Goal: Transaction & Acquisition: Subscribe to service/newsletter

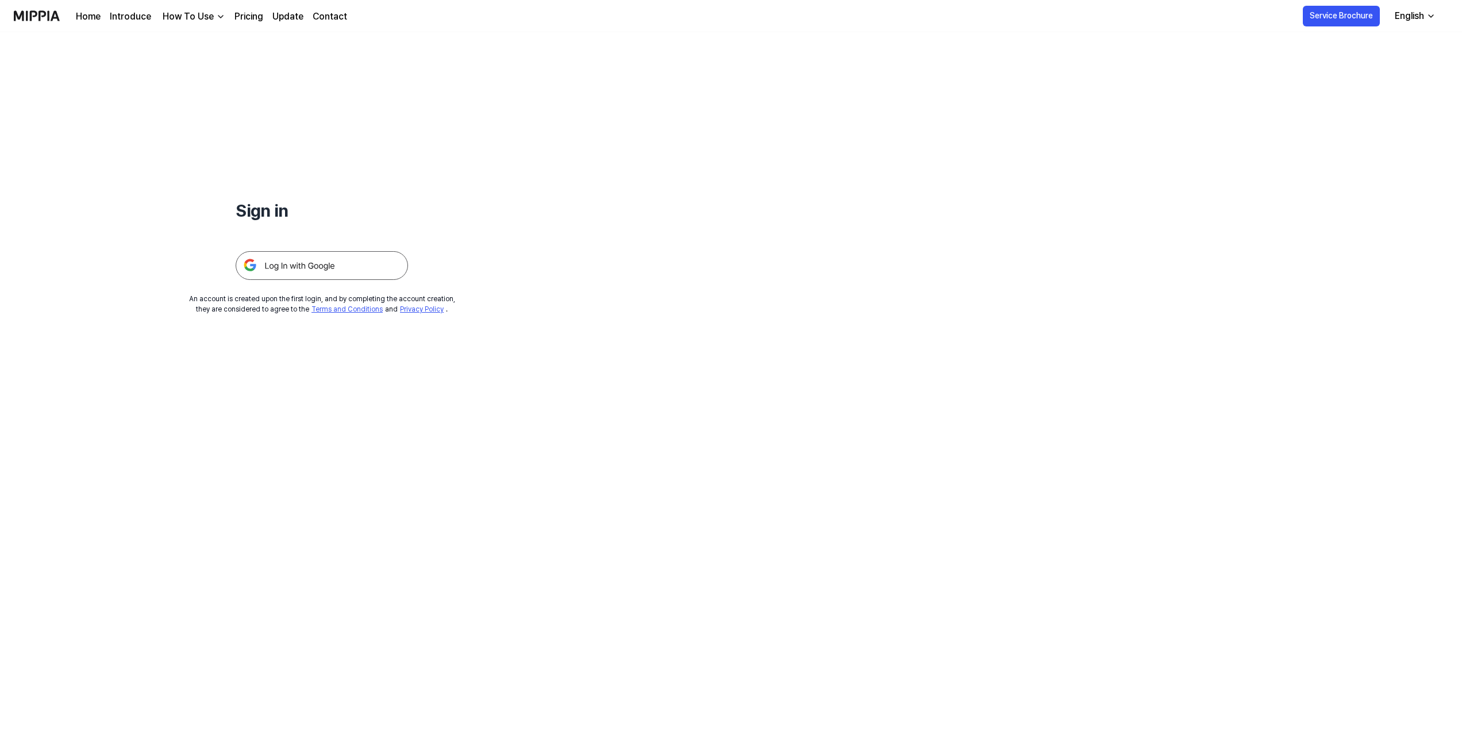
click at [291, 265] on img at bounding box center [322, 265] width 172 height 29
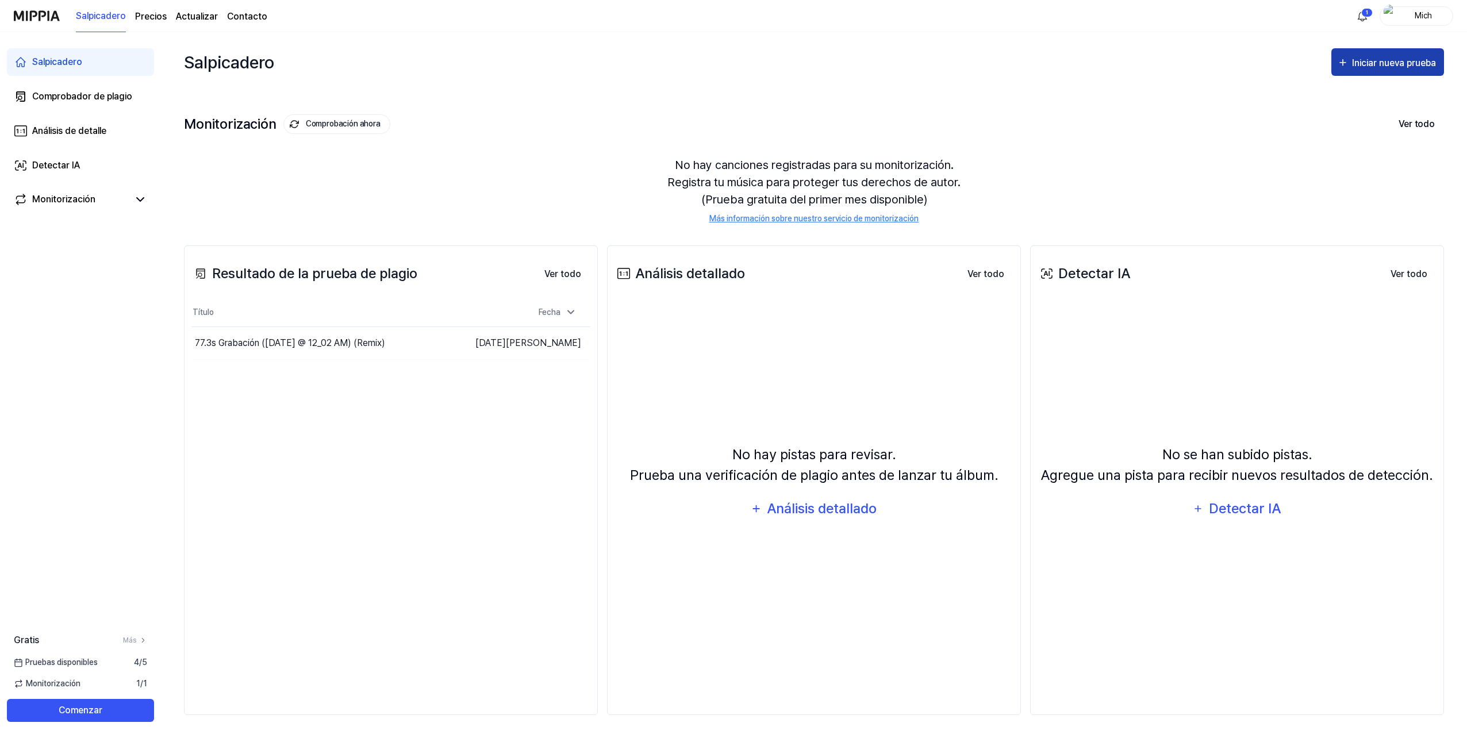
click at [1386, 64] on div "Iniciar nueva prueba" at bounding box center [1395, 63] width 86 height 15
click at [1380, 99] on div "Plagiarism test" at bounding box center [1383, 98] width 100 height 15
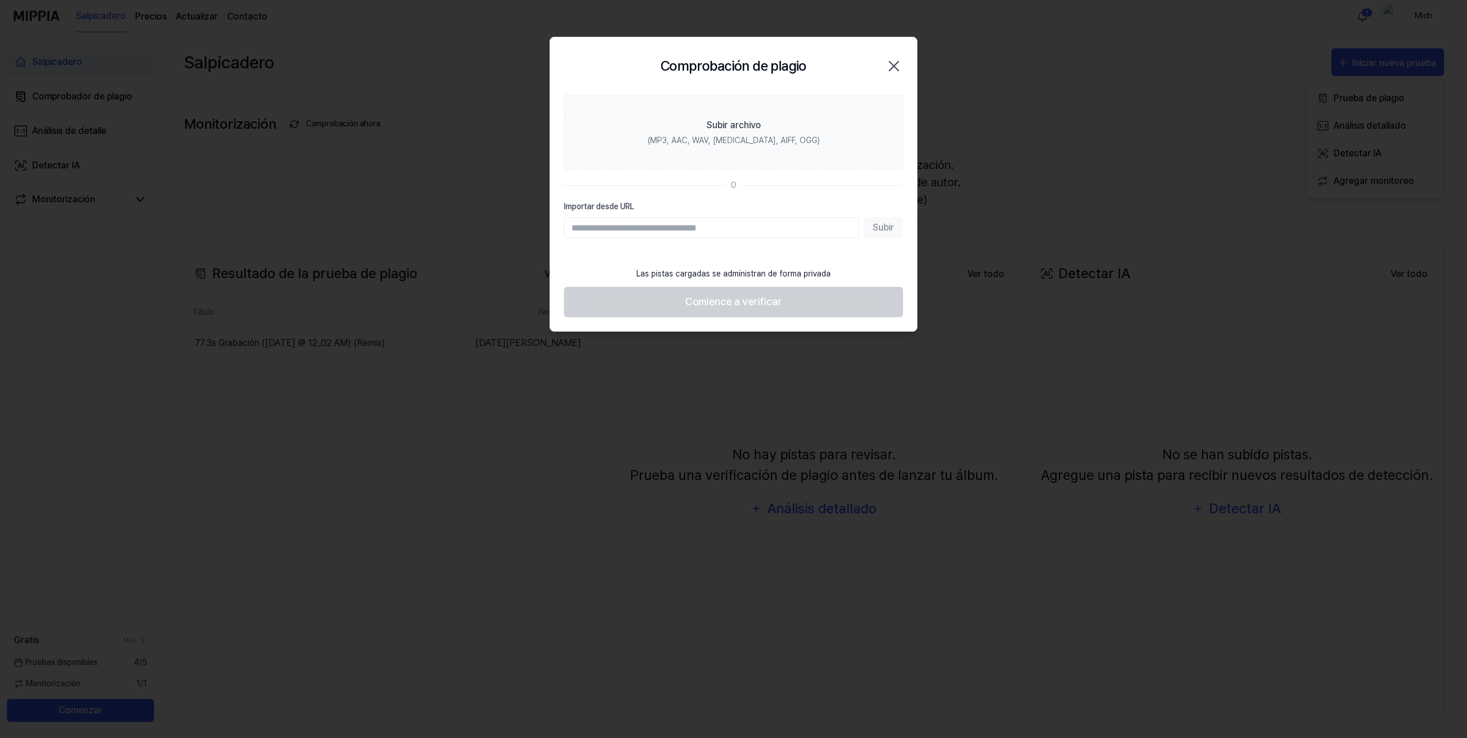
click at [897, 64] on icon "button" at bounding box center [893, 66] width 18 height 18
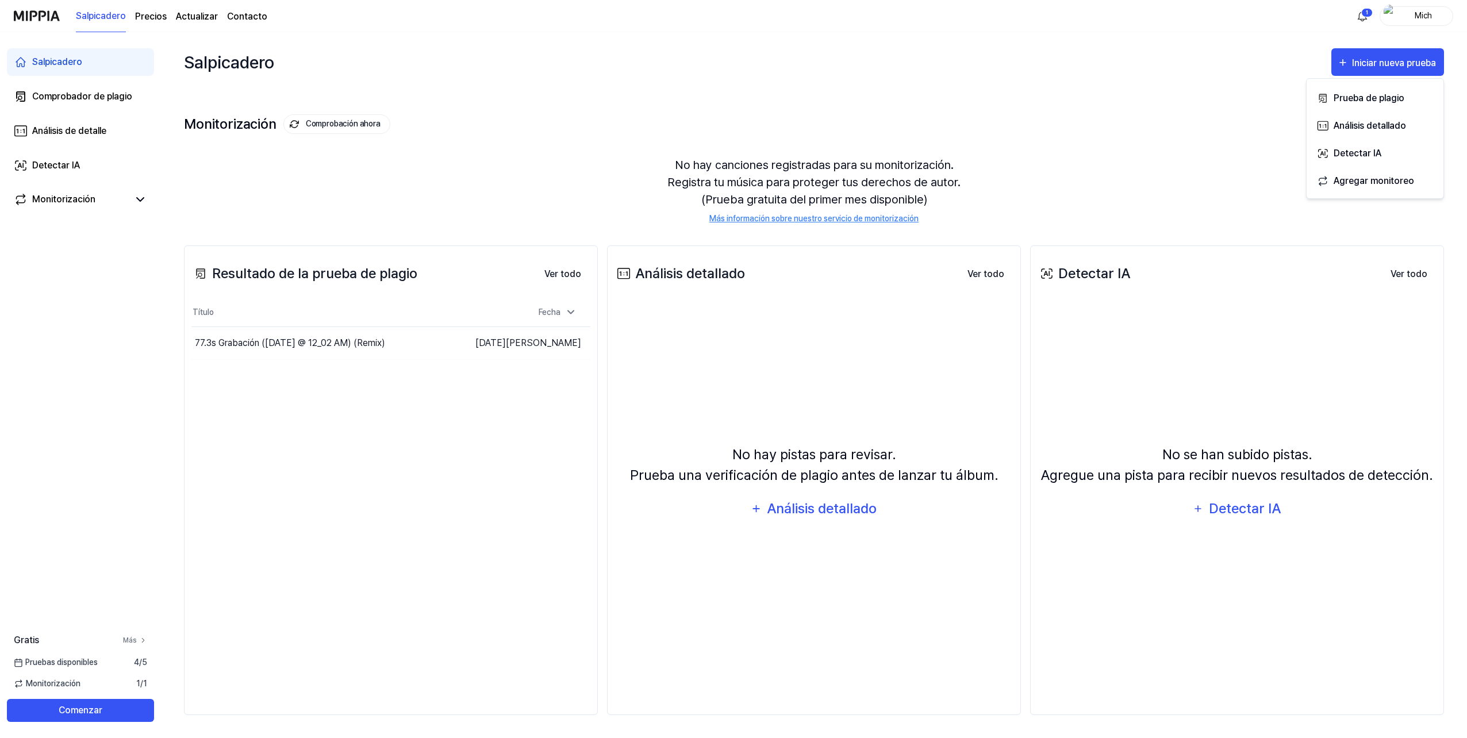
click at [144, 638] on icon at bounding box center [143, 640] width 8 height 8
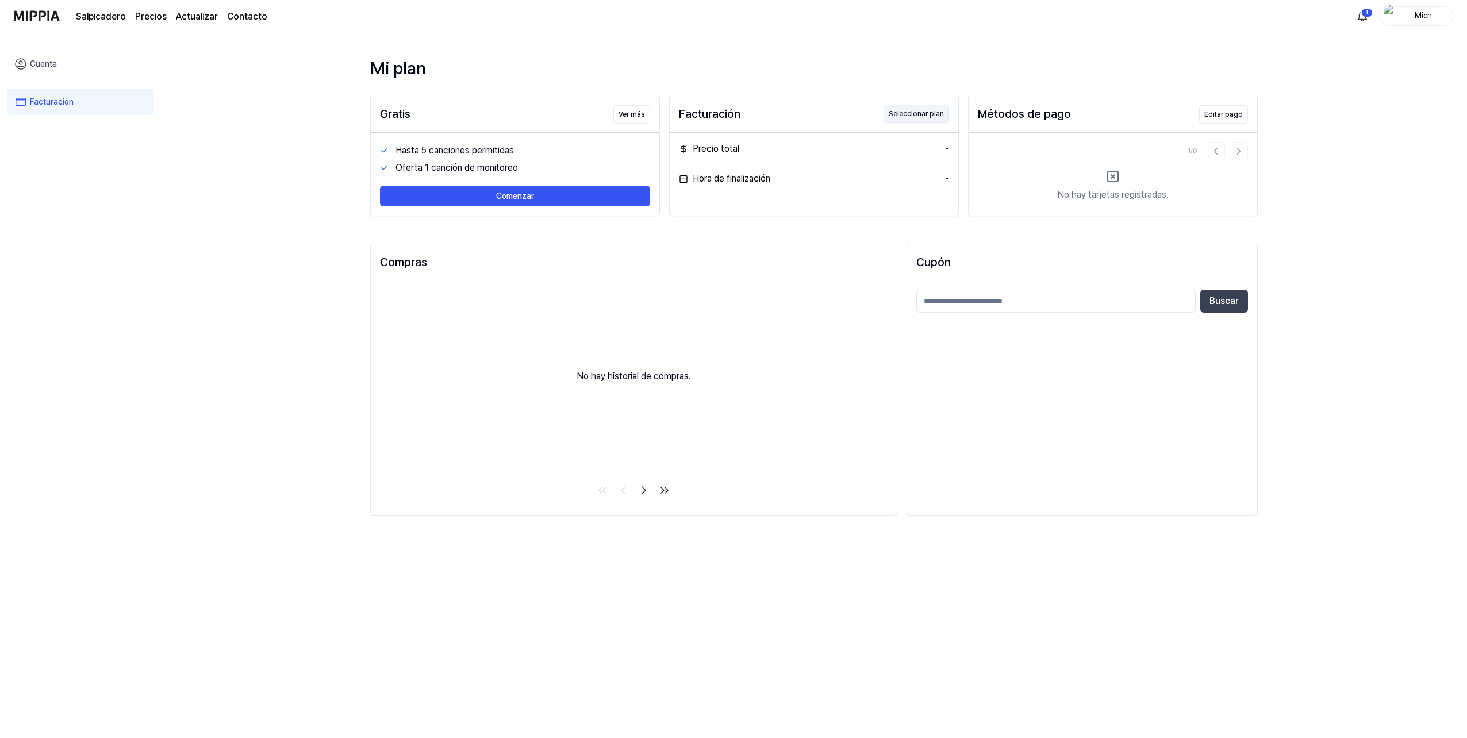
click at [923, 115] on button "Seleccionar plan" at bounding box center [916, 114] width 66 height 18
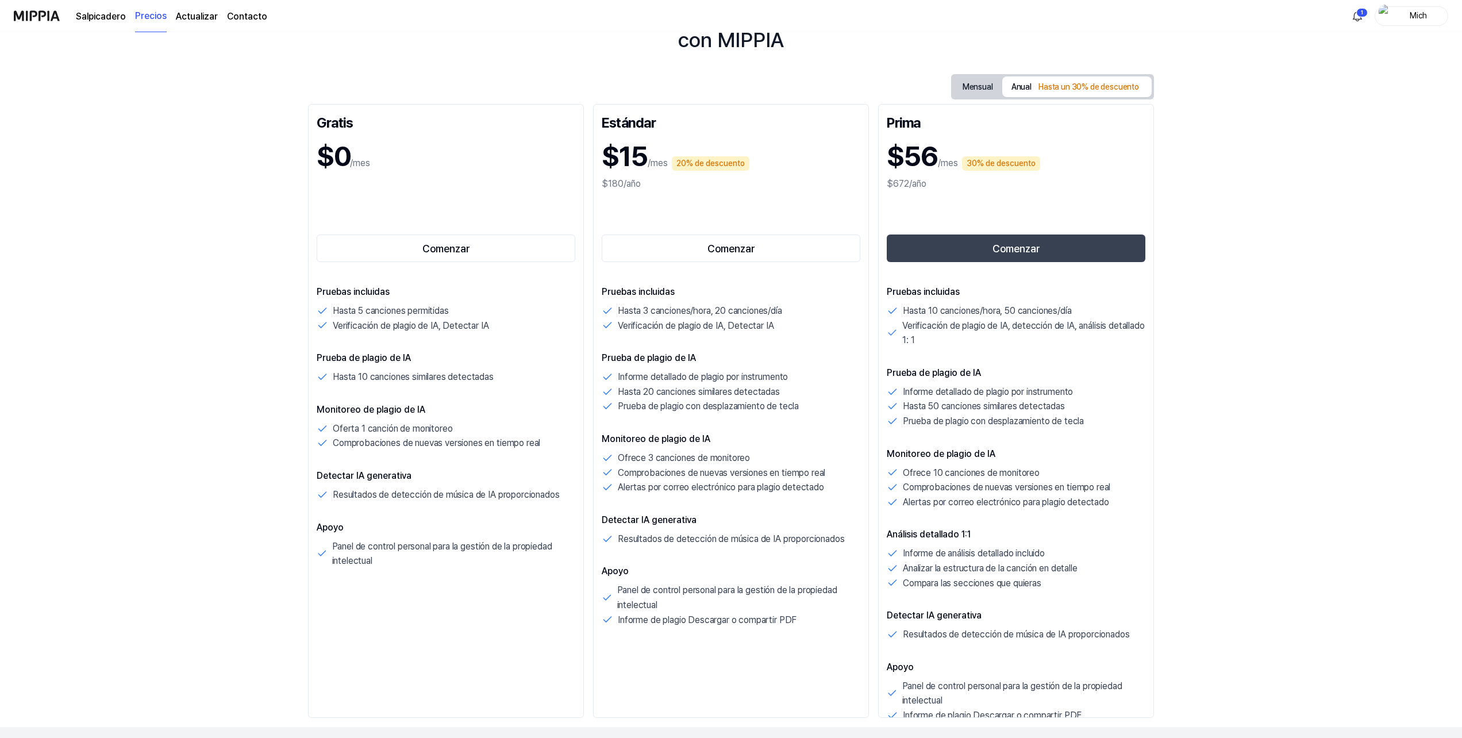
scroll to position [115, 0]
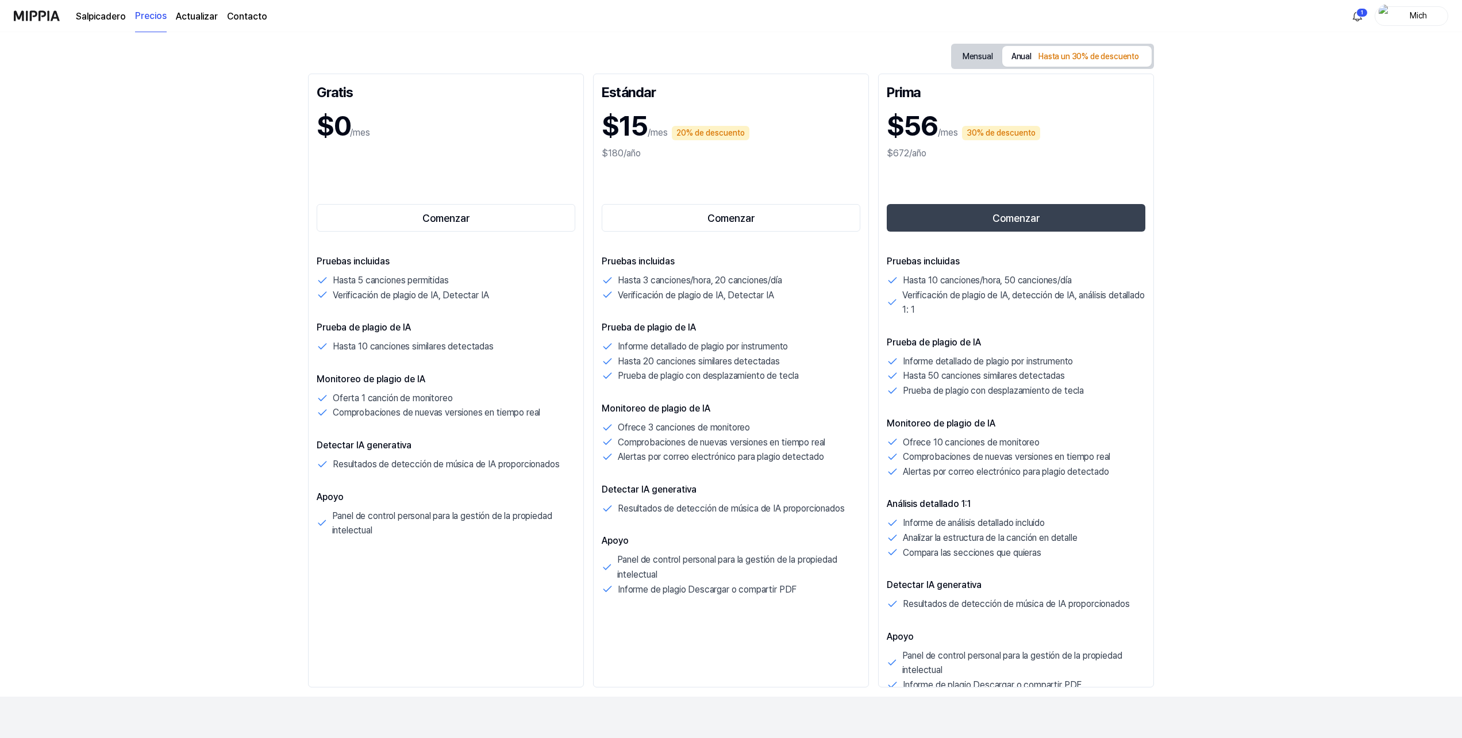
click at [1023, 54] on font "Anual" at bounding box center [1021, 56] width 20 height 15
click at [967, 63] on button "Mensual" at bounding box center [977, 56] width 49 height 21
click at [1032, 57] on button "Anual Hasta un 30% de descuento" at bounding box center [1076, 56] width 149 height 21
